Goal: Information Seeking & Learning: Learn about a topic

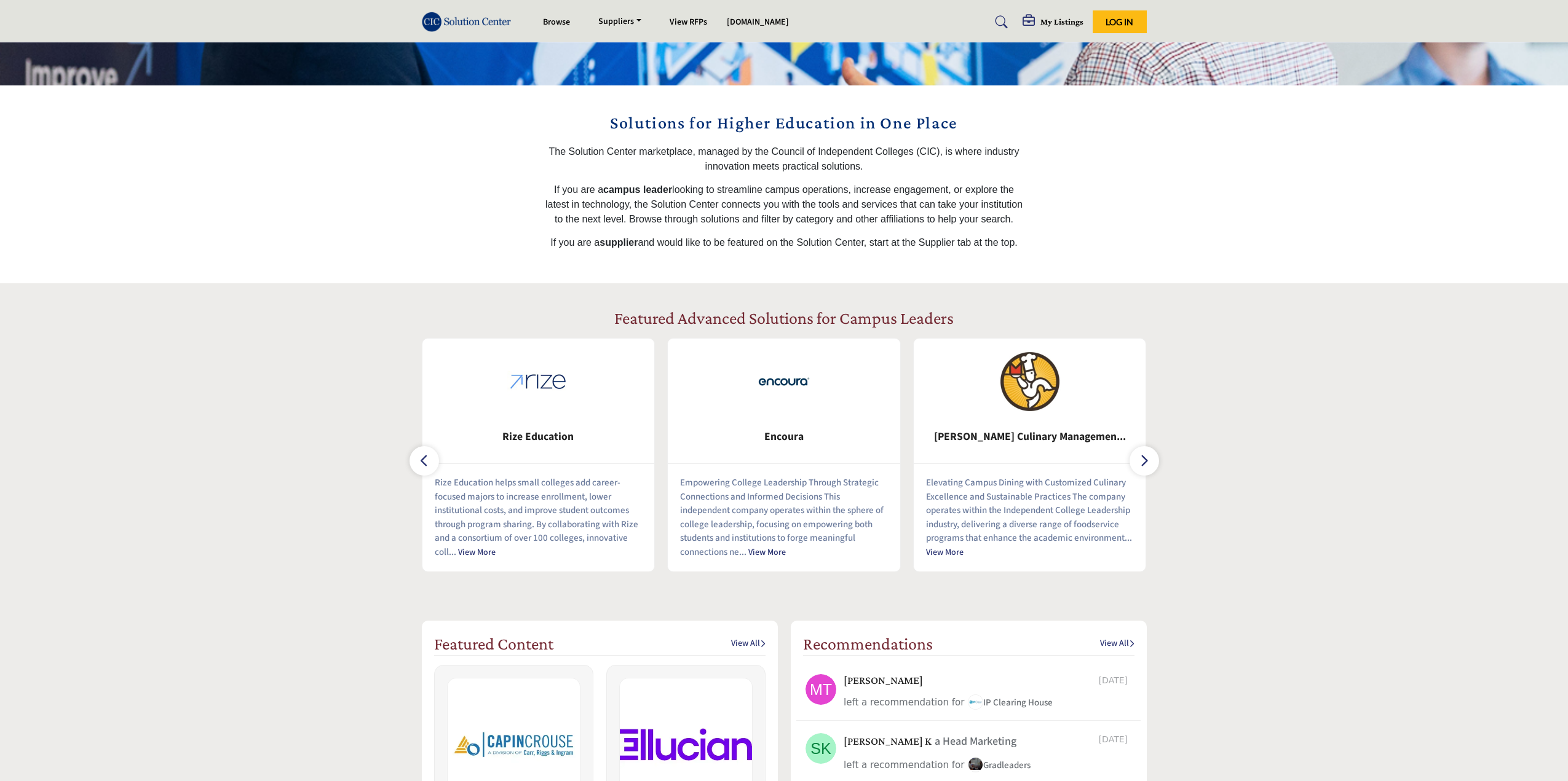
scroll to position [246, 0]
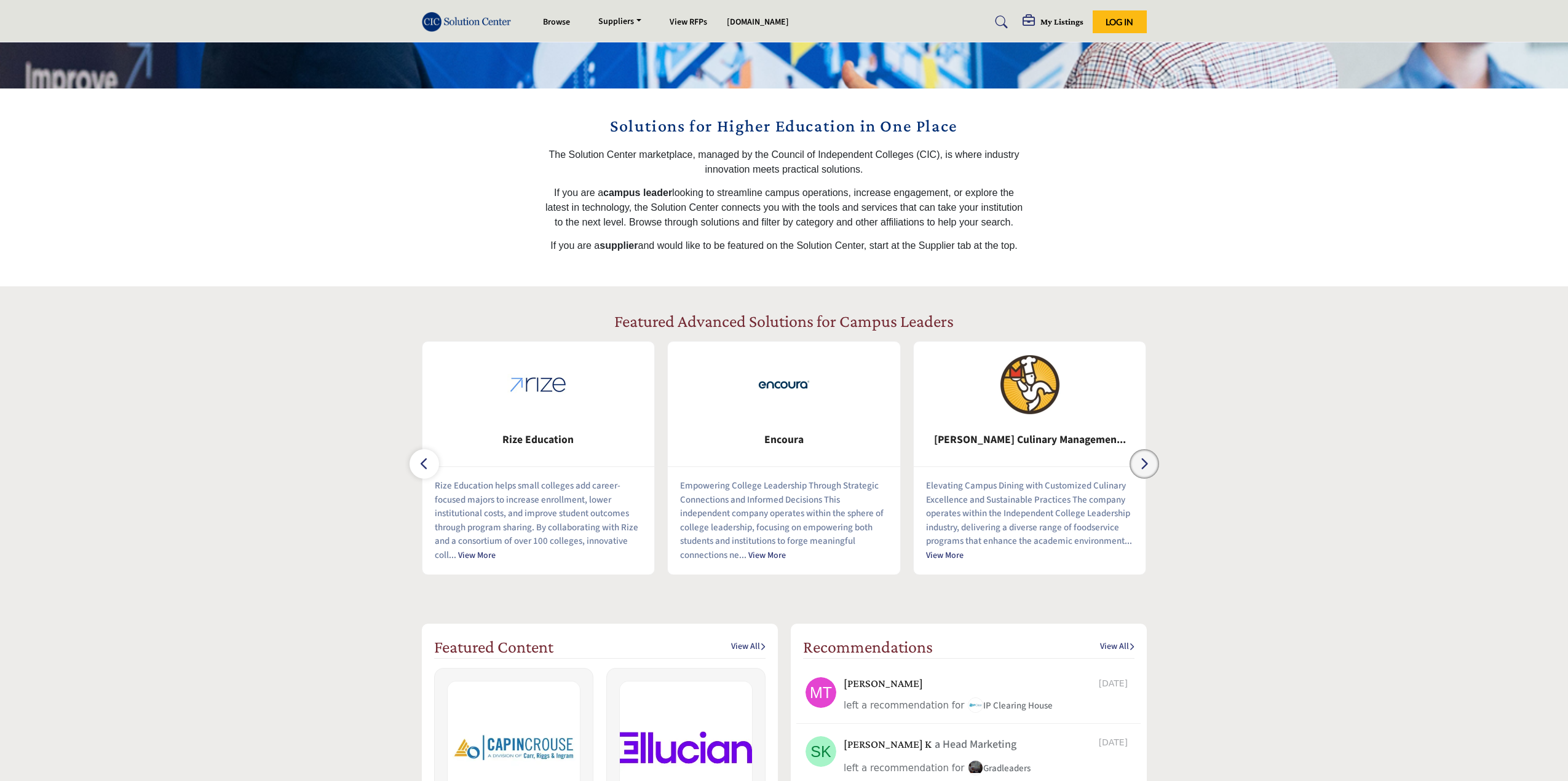
click at [1148, 470] on icon "button" at bounding box center [1145, 464] width 10 height 16
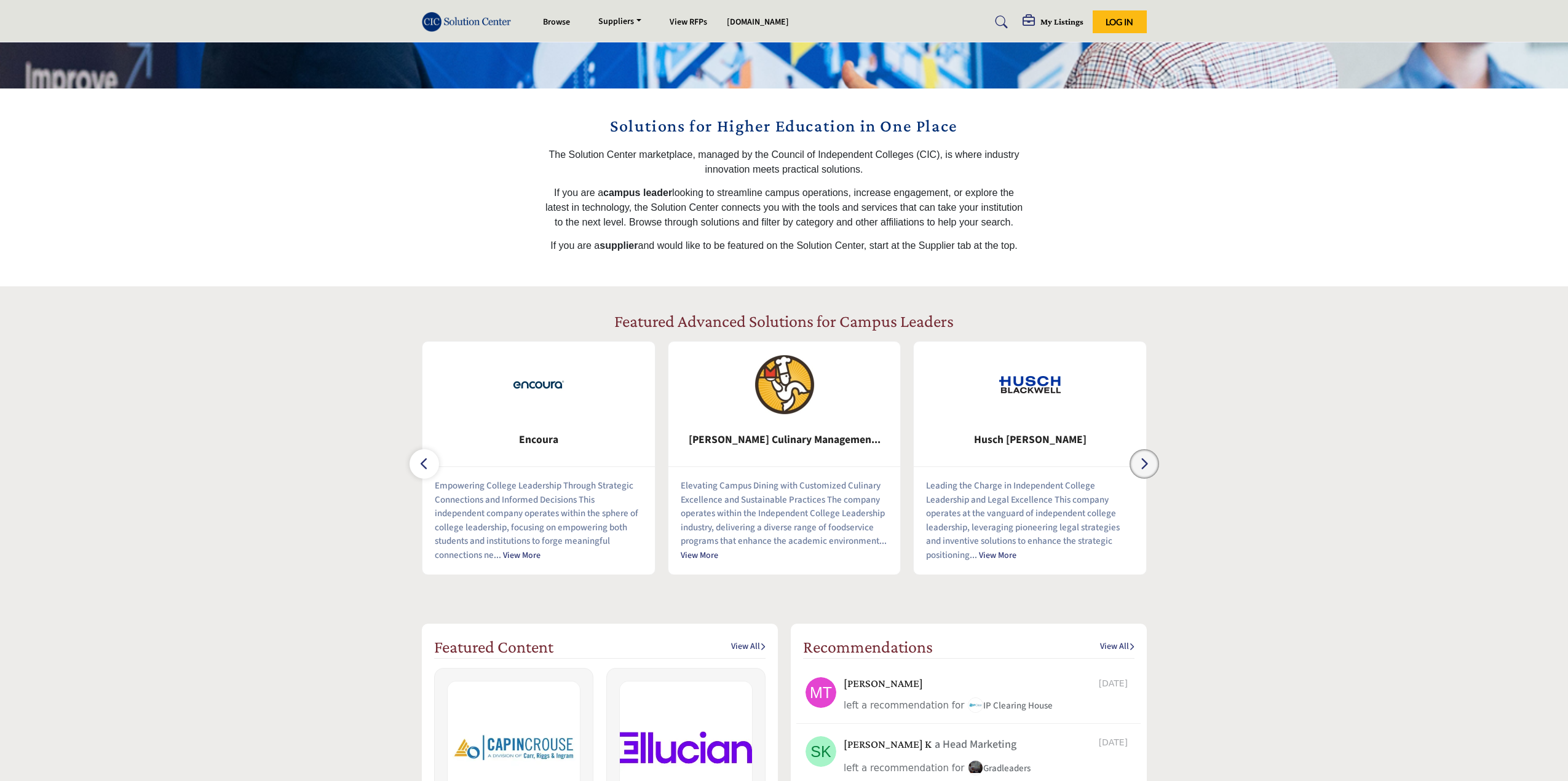
click at [1148, 470] on icon "button" at bounding box center [1145, 464] width 10 height 16
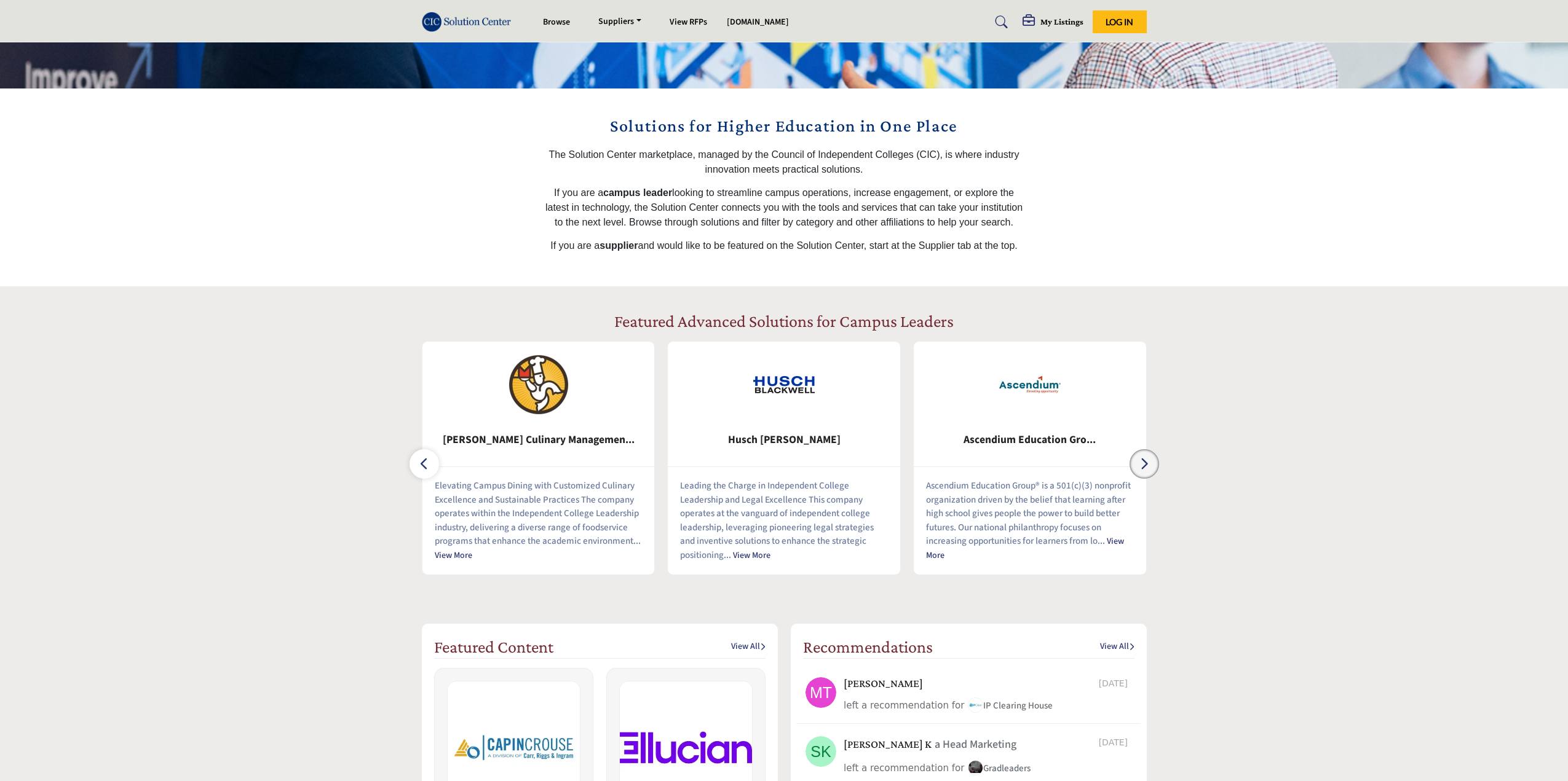
click at [1148, 470] on icon "button" at bounding box center [1145, 464] width 10 height 16
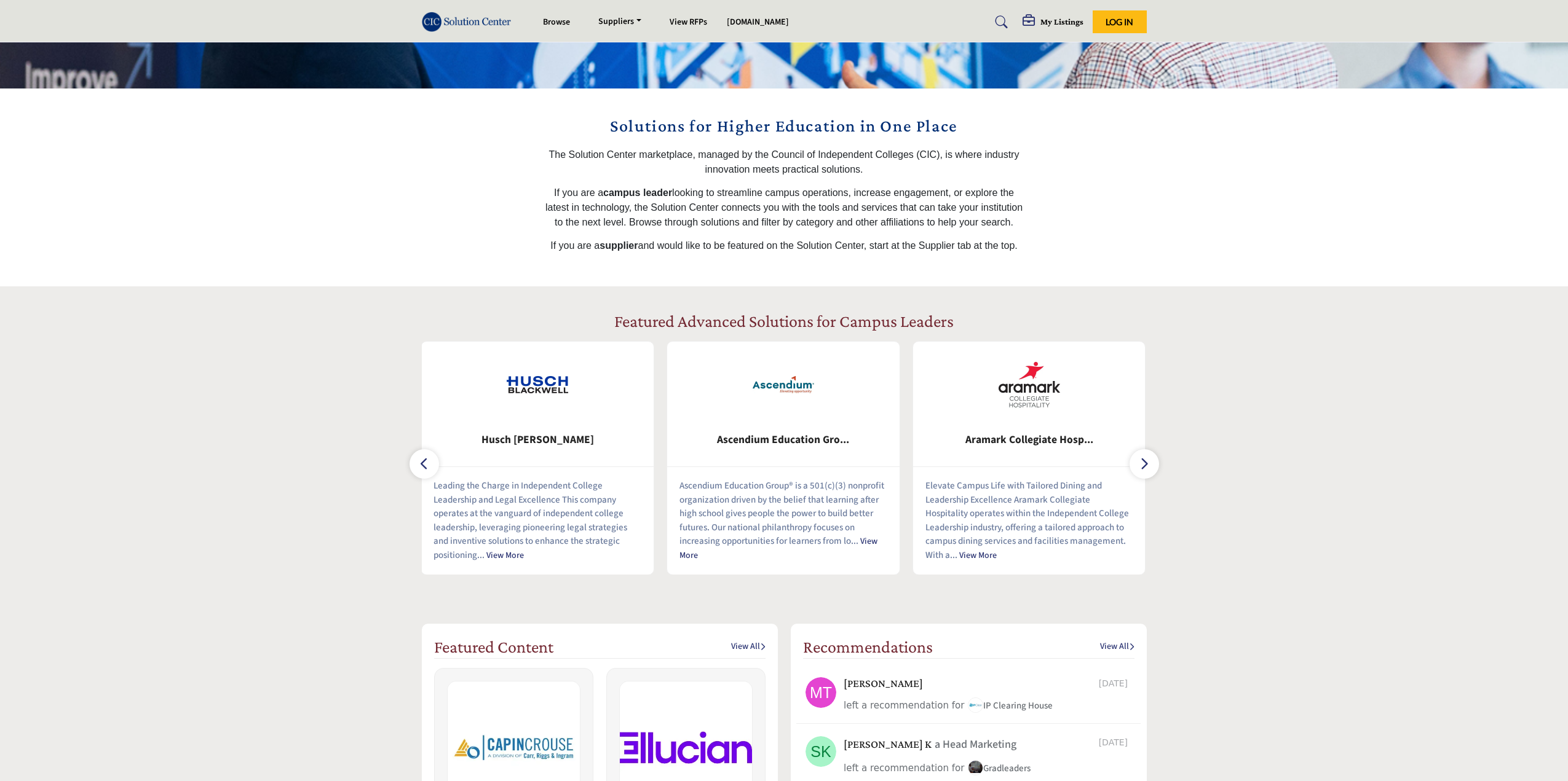
click at [873, 541] on link "View More" at bounding box center [778, 548] width 198 height 26
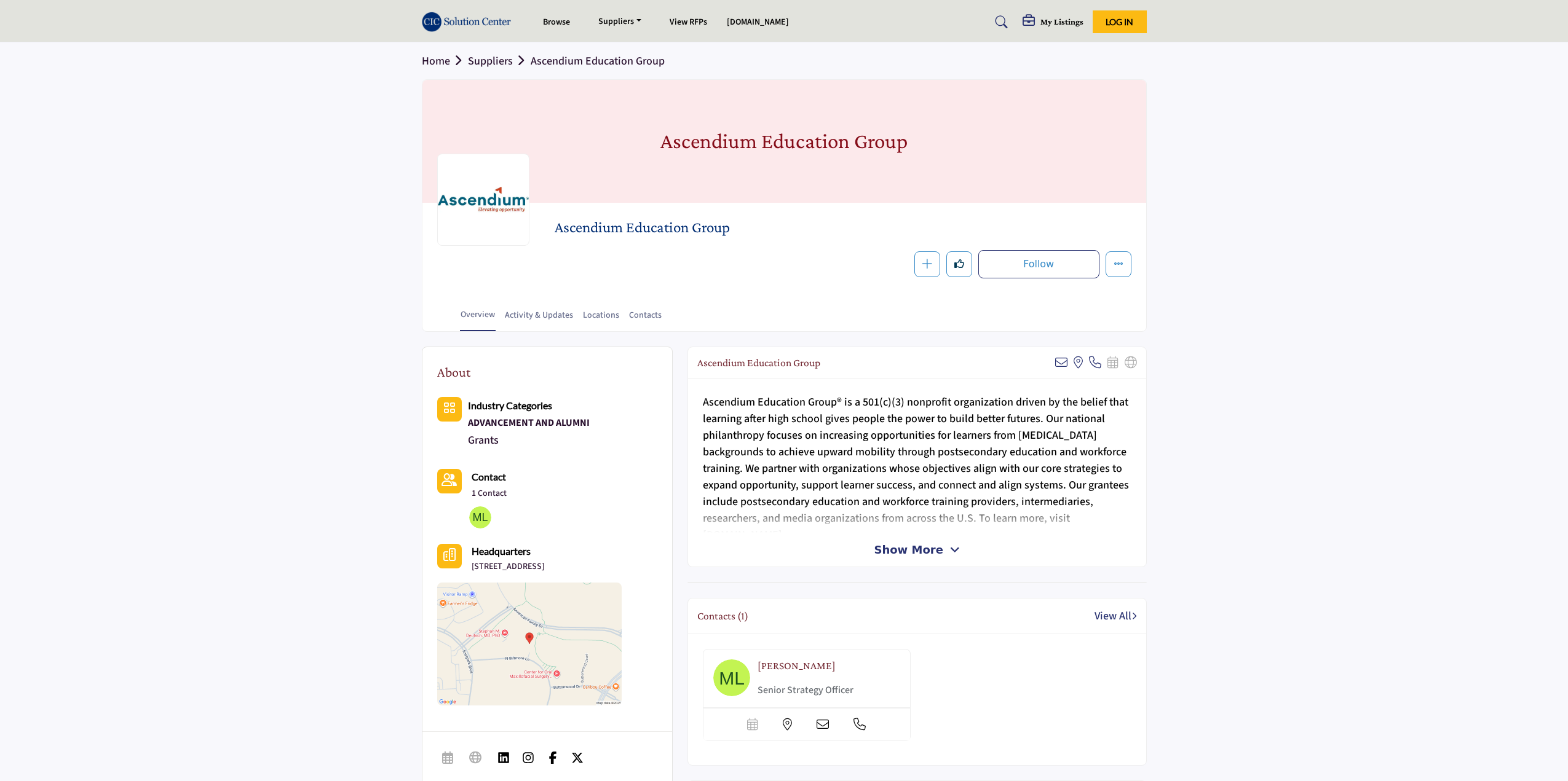
click at [942, 544] on span "Show More" at bounding box center [917, 549] width 86 height 17
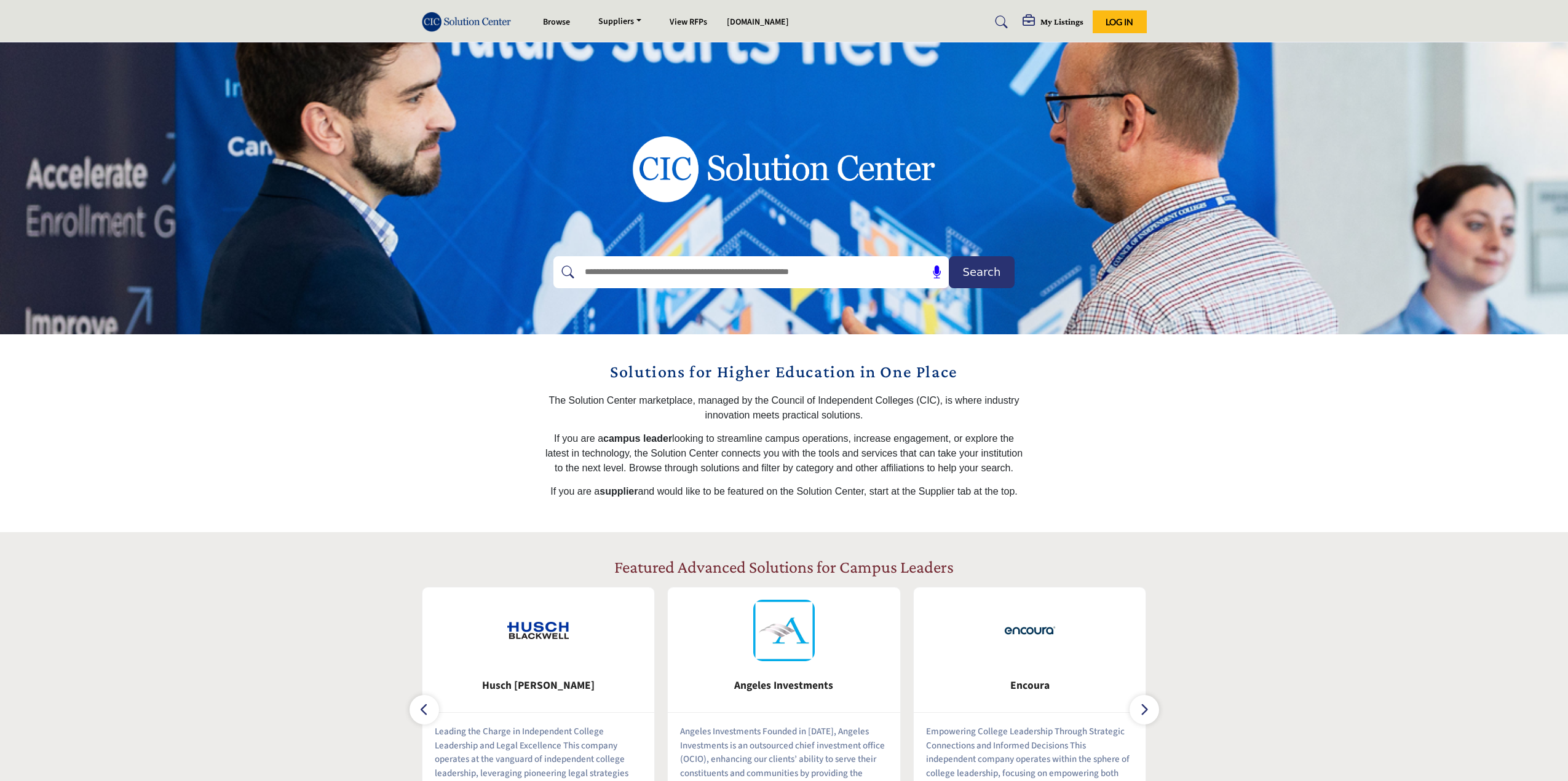
scroll to position [246, 0]
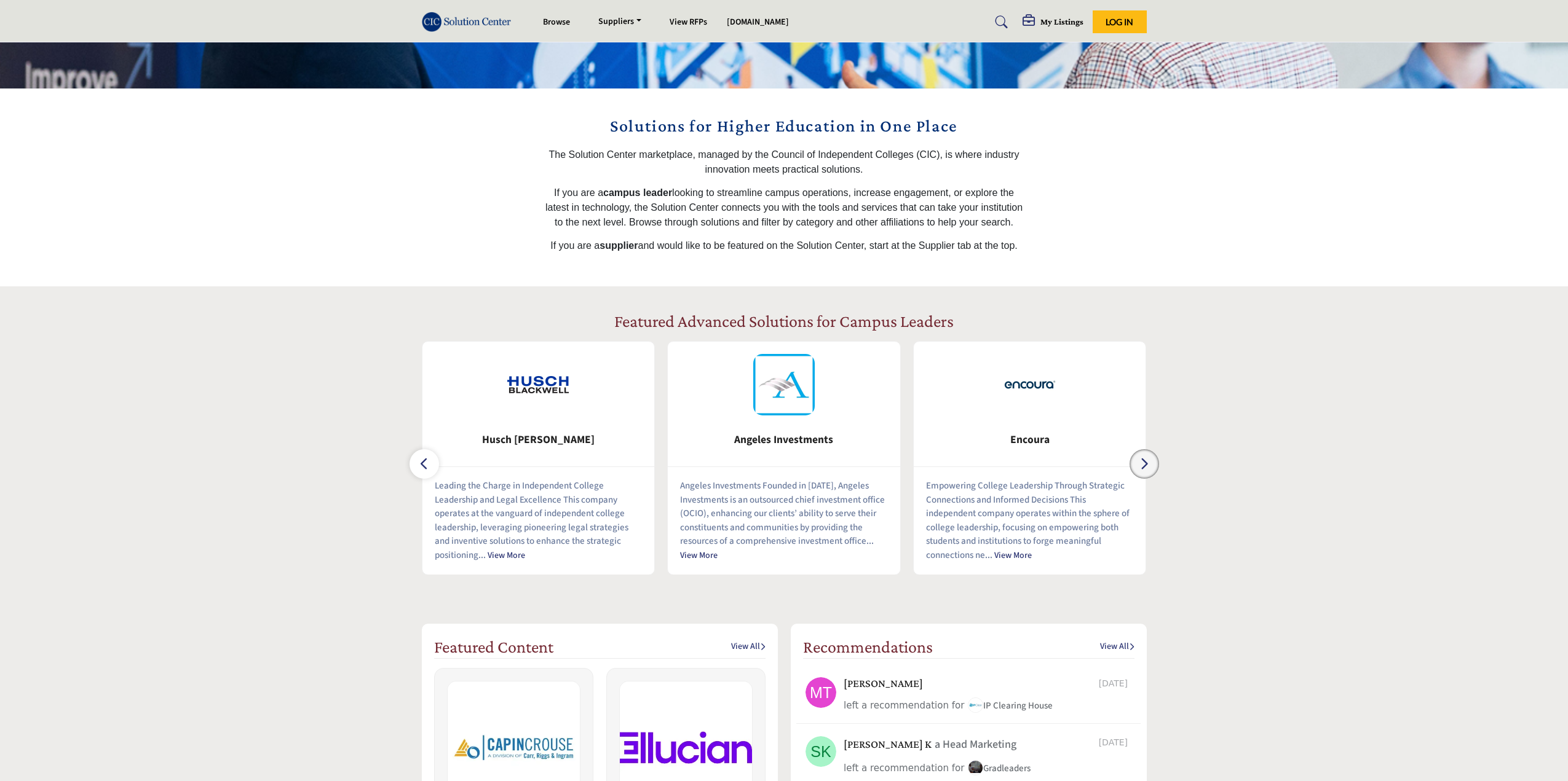
click at [1152, 469] on button "button" at bounding box center [1144, 464] width 29 height 29
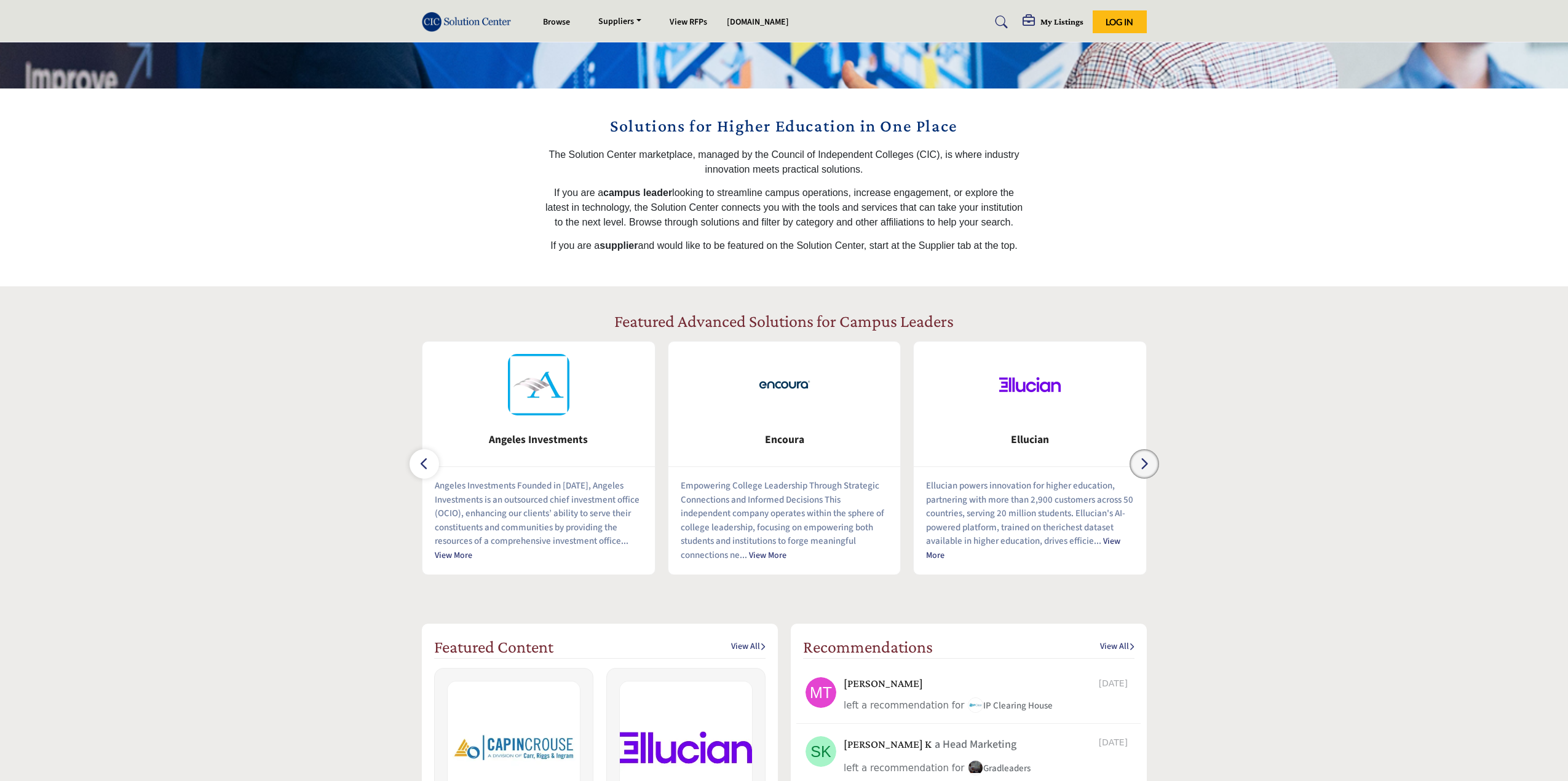
click at [1152, 469] on button "button" at bounding box center [1144, 464] width 29 height 29
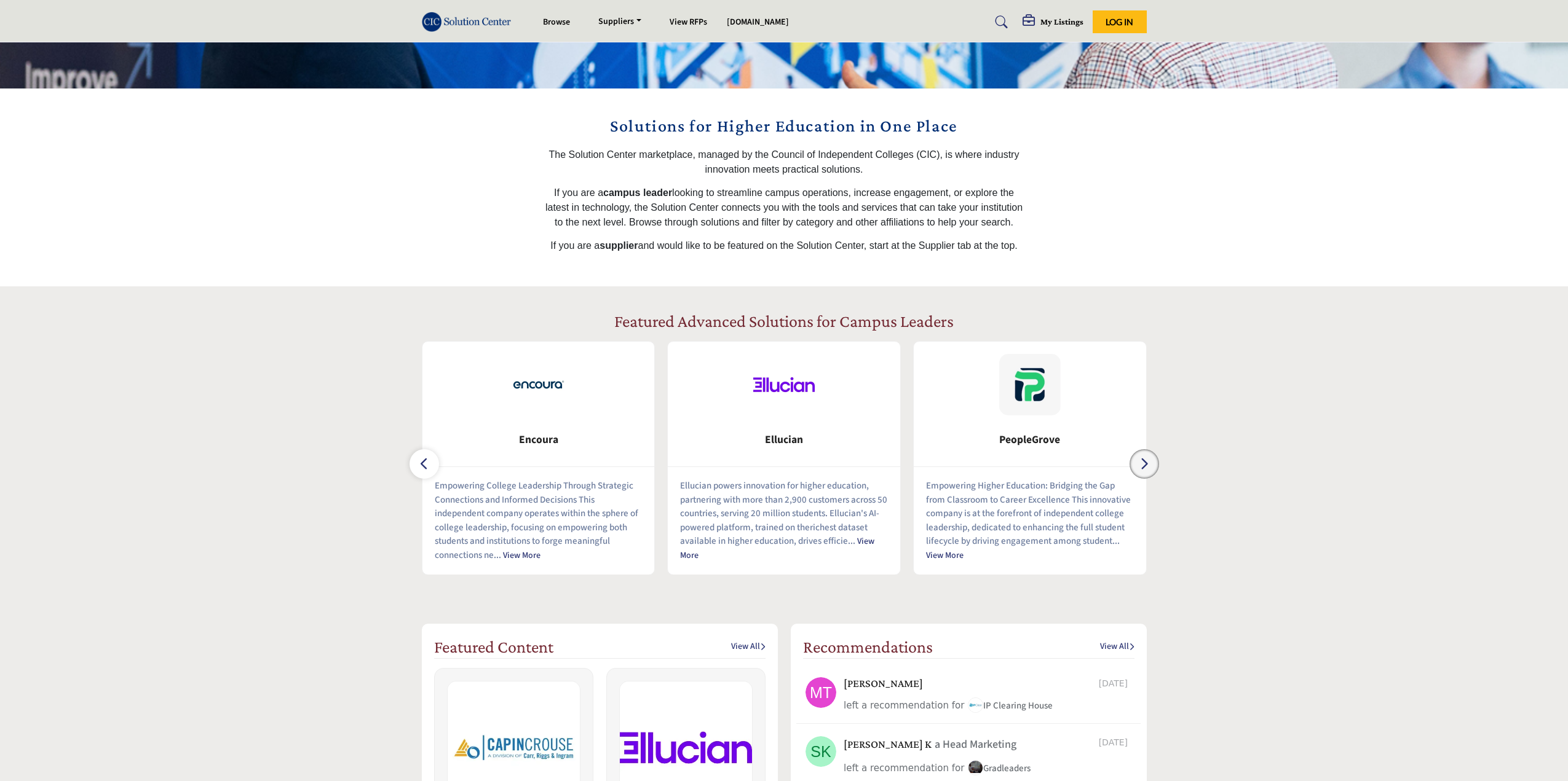
click at [1152, 469] on button "button" at bounding box center [1144, 464] width 29 height 29
click at [1152, 466] on button "button" at bounding box center [1144, 464] width 29 height 29
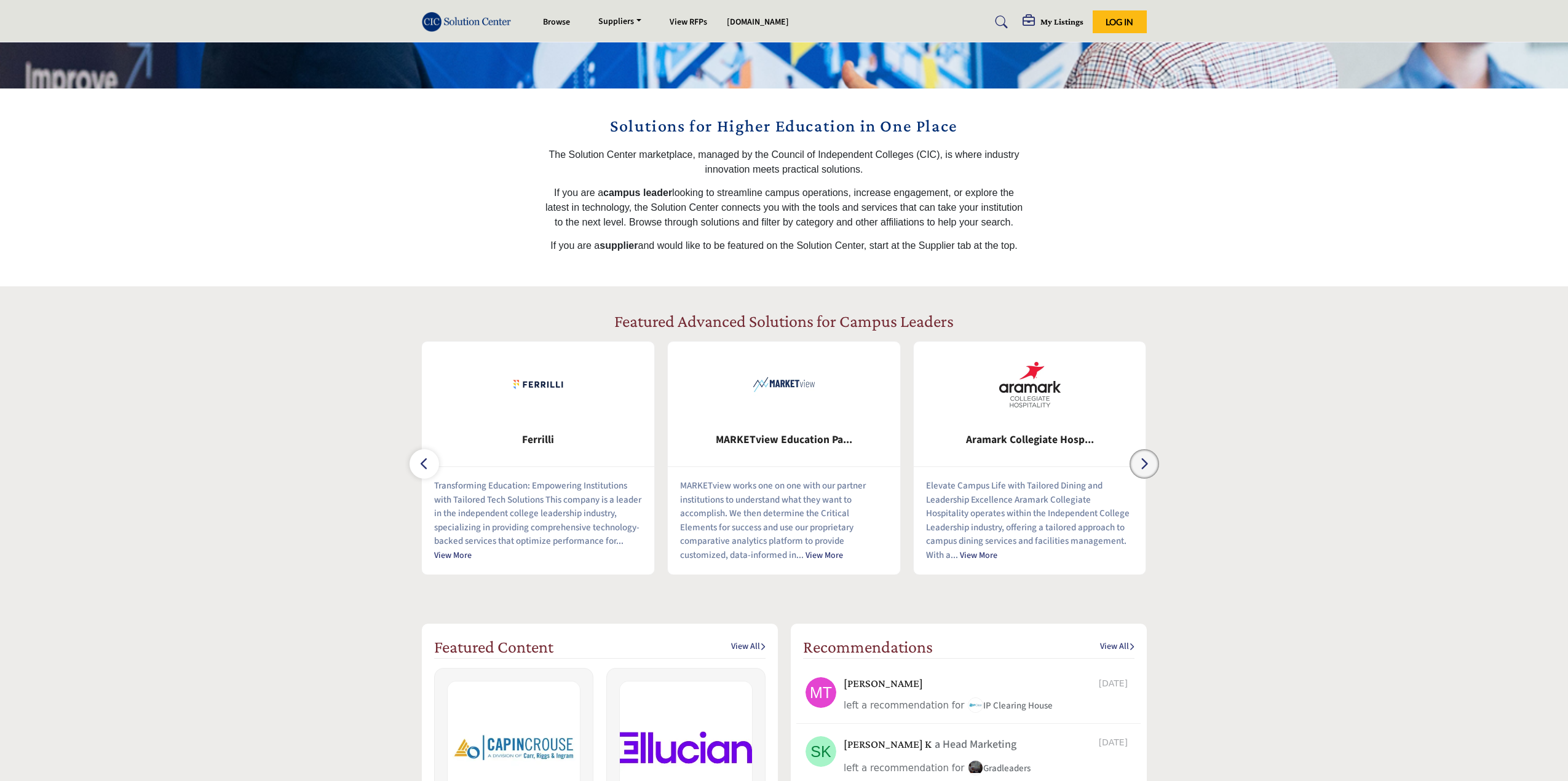
click at [1152, 466] on button "button" at bounding box center [1144, 464] width 29 height 29
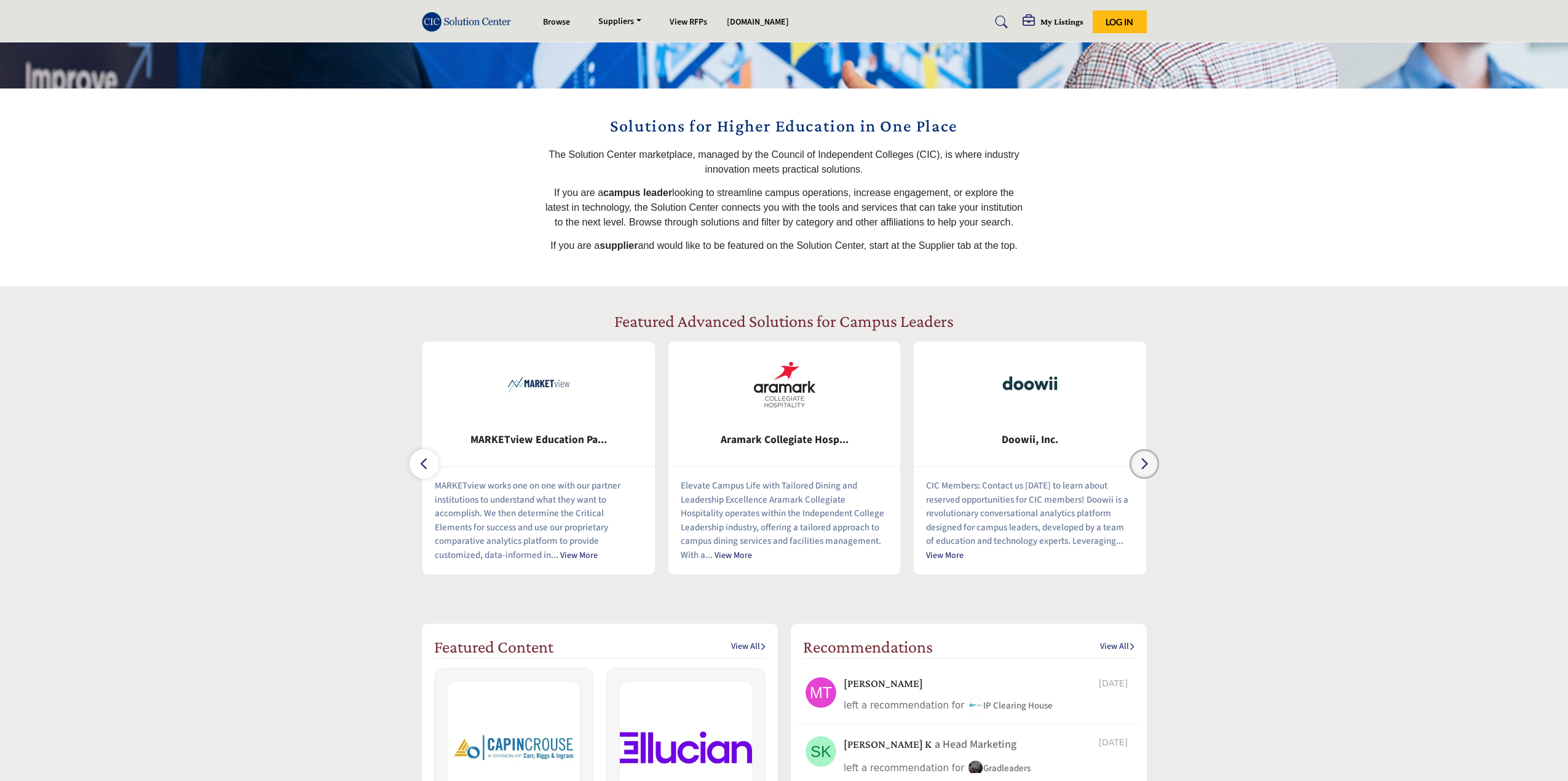
click at [1152, 466] on button "button" at bounding box center [1144, 464] width 29 height 29
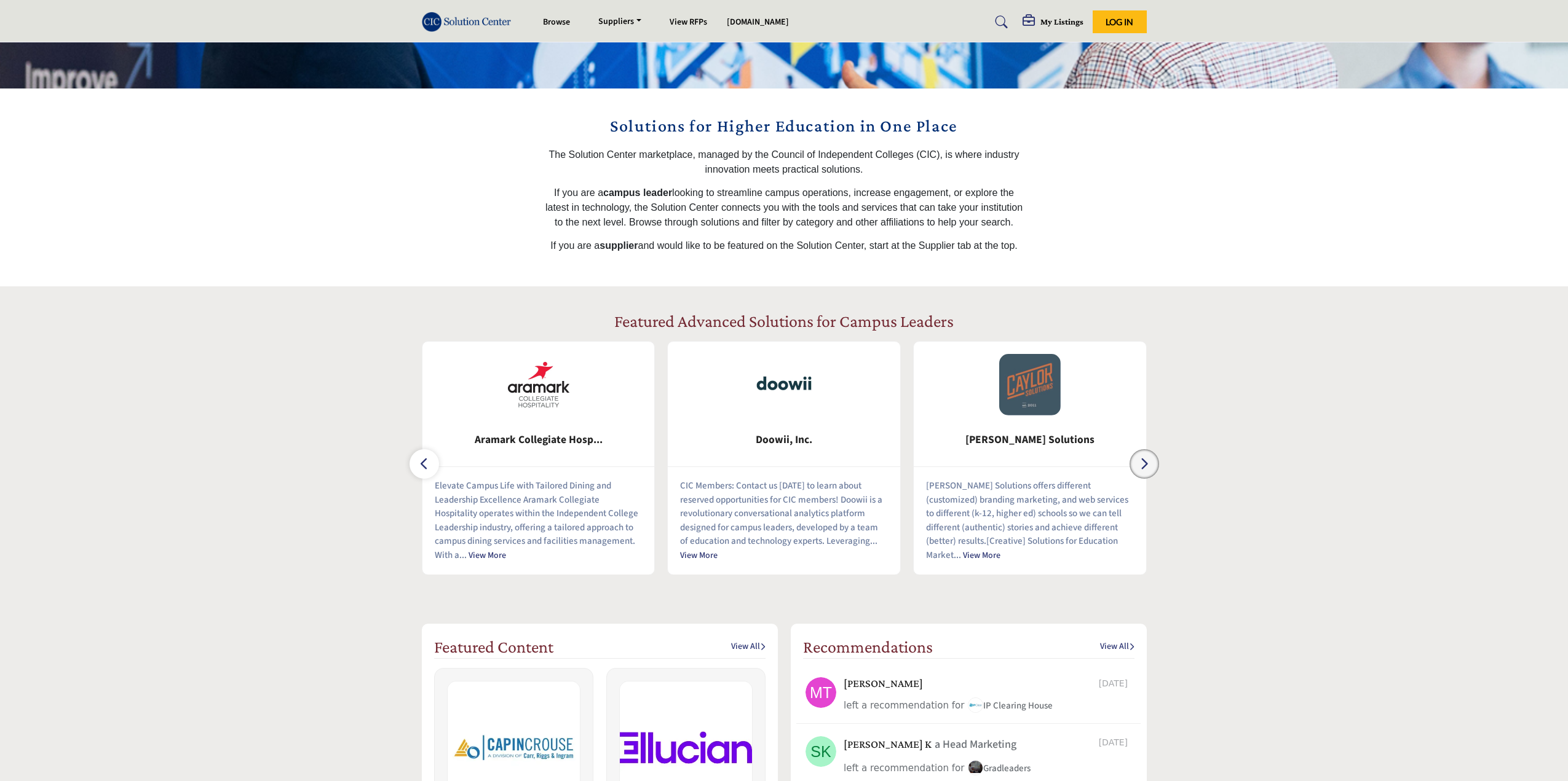
click at [1152, 466] on button "button" at bounding box center [1144, 464] width 29 height 29
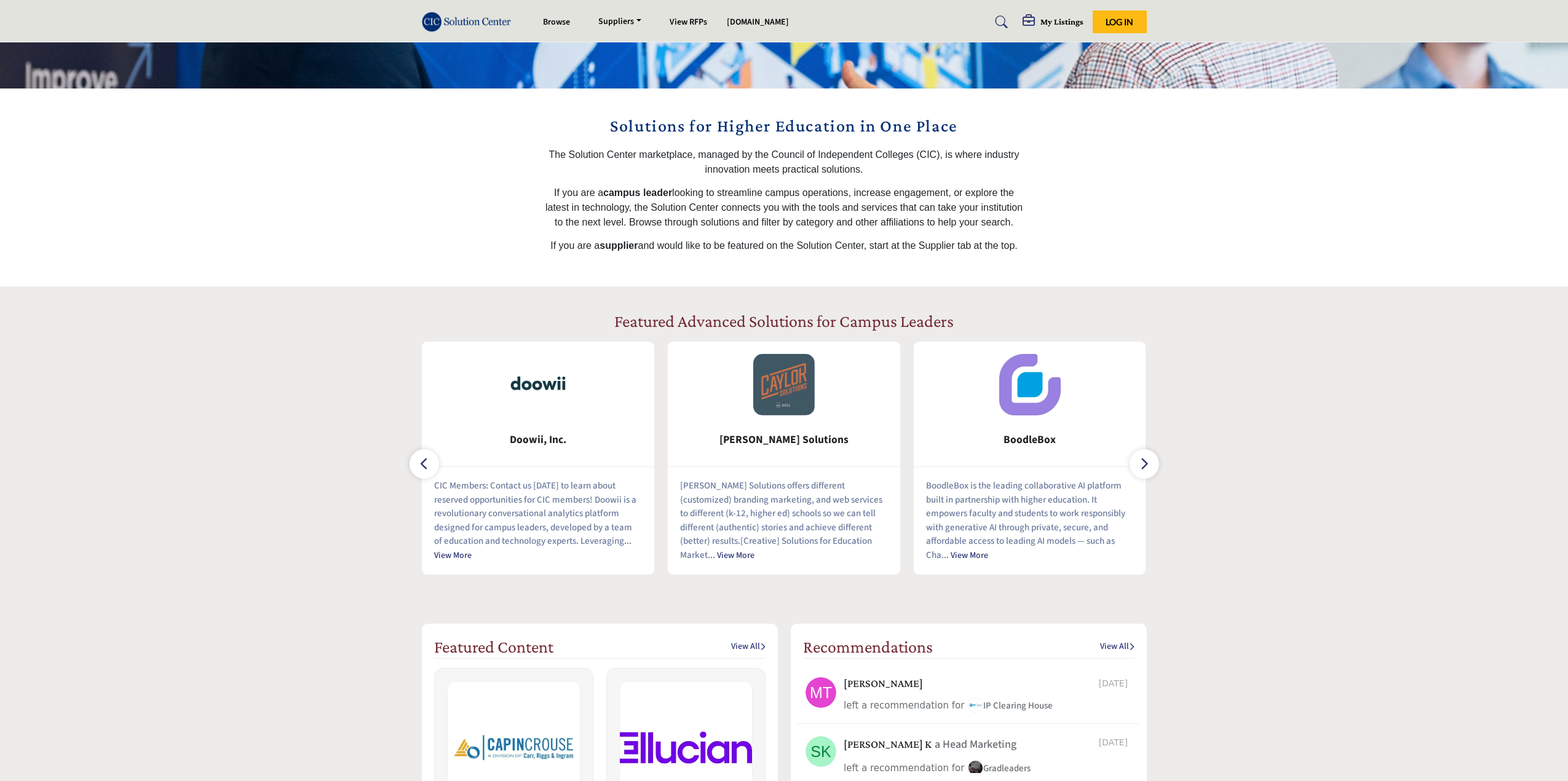
click at [962, 558] on link "View More" at bounding box center [969, 556] width 38 height 13
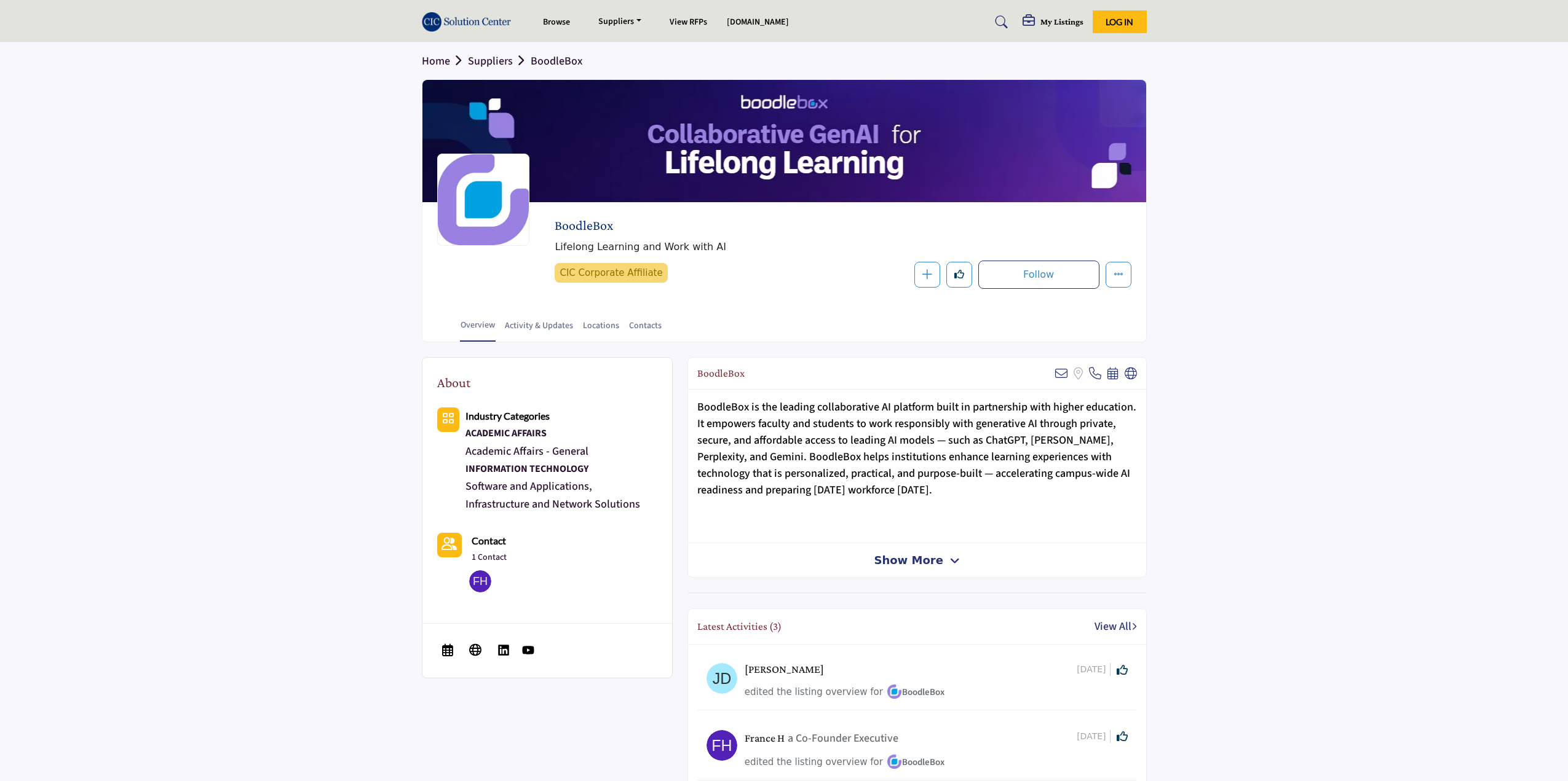
click at [914, 560] on span "Show More" at bounding box center [909, 560] width 69 height 17
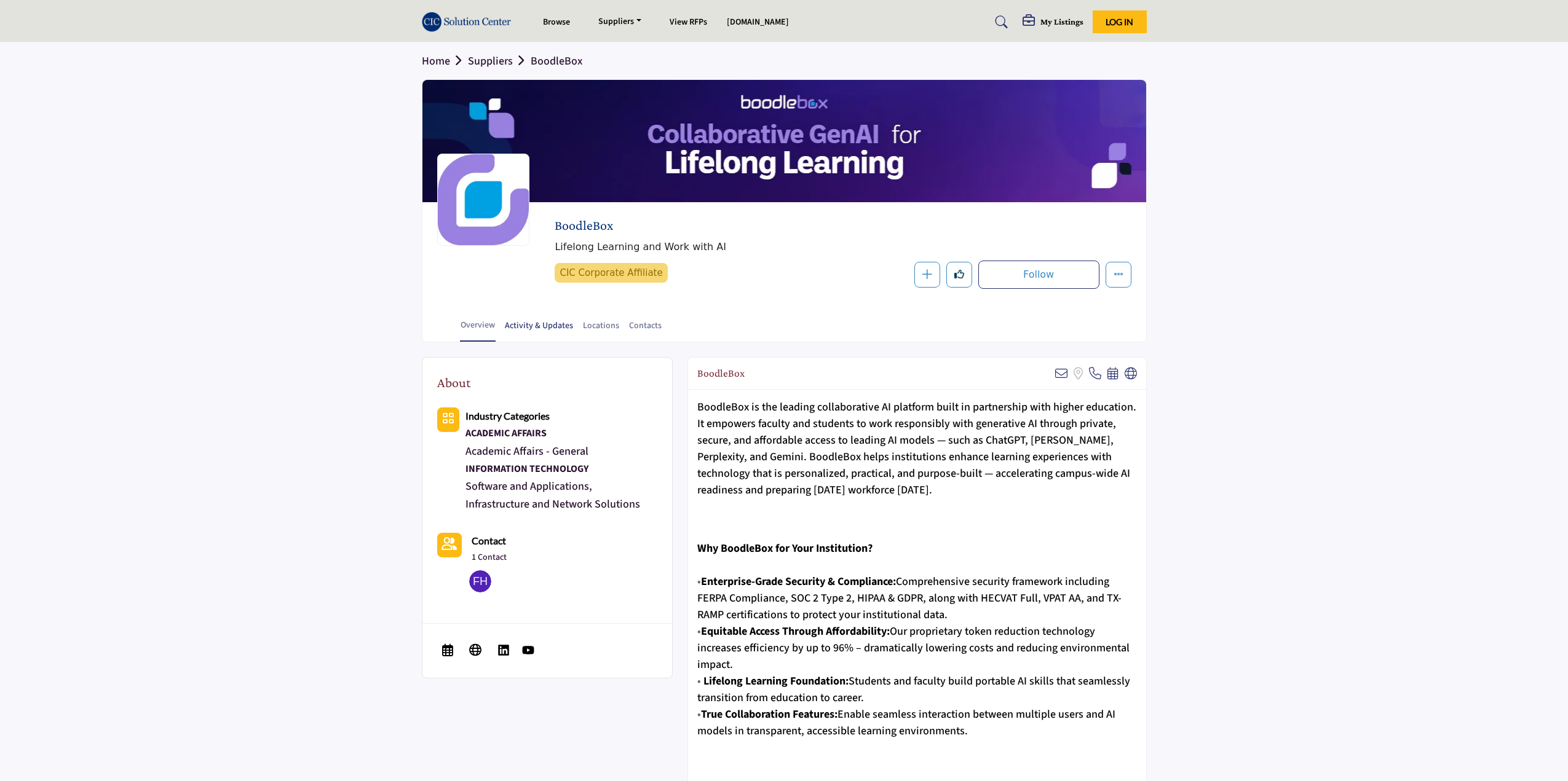
click at [528, 329] on link "Activity & Updates" at bounding box center [539, 330] width 70 height 21
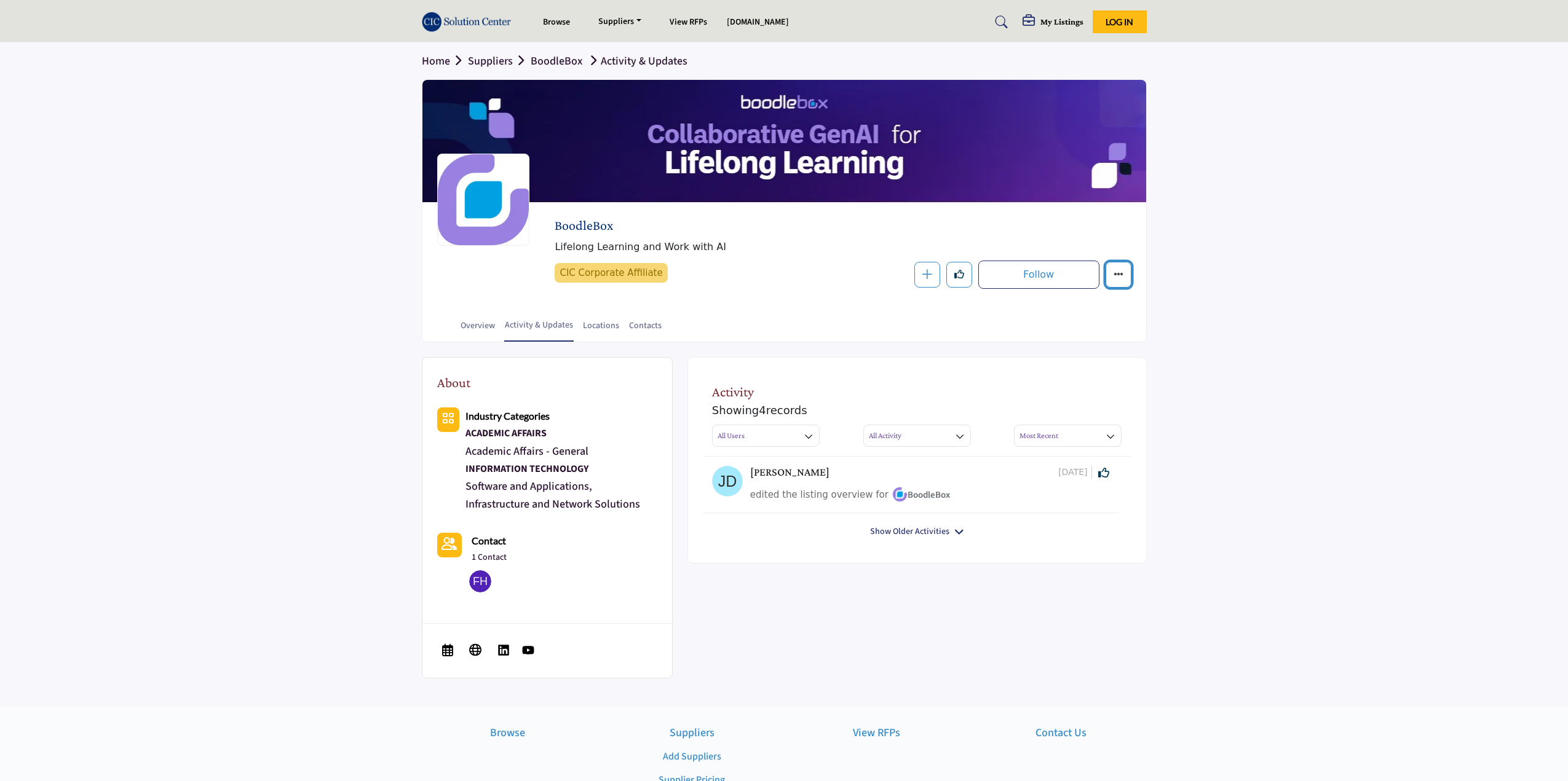
click at [1117, 277] on icon "More details" at bounding box center [1119, 274] width 10 height 10
click at [605, 329] on link "Locations" at bounding box center [601, 330] width 38 height 21
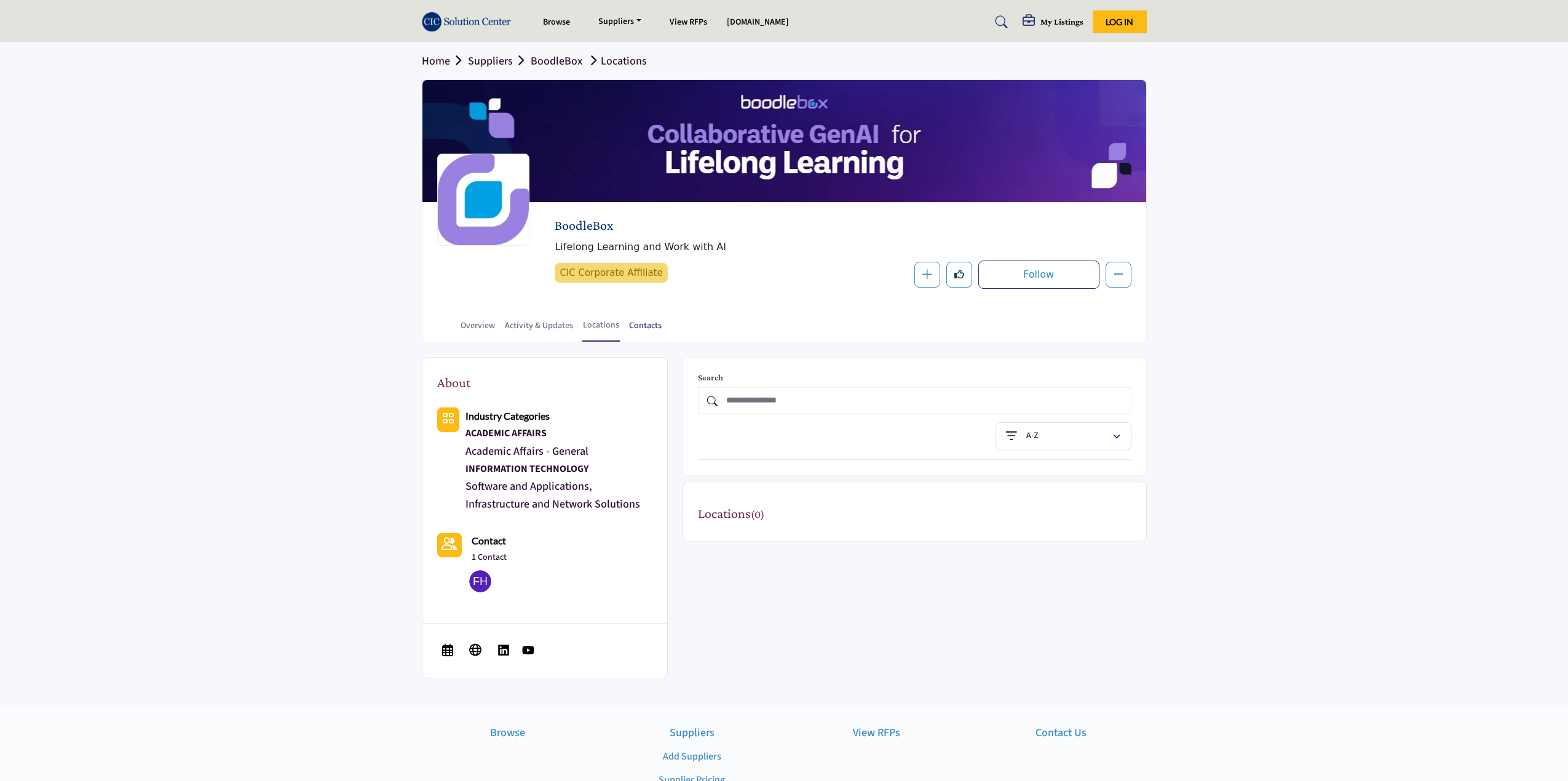
click at [651, 325] on link "Contacts" at bounding box center [646, 330] width 34 height 21
click at [428, 59] on link "Home" at bounding box center [445, 61] width 46 height 16
